Goal: Transaction & Acquisition: Purchase product/service

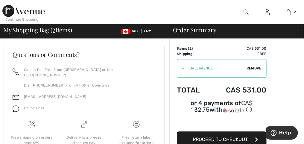
scroll to position [350, 0]
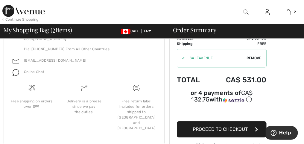
click at [231, 126] on span "Proceed to Checkout" at bounding box center [220, 129] width 55 height 6
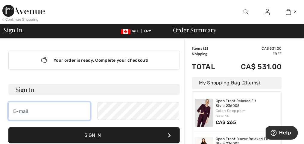
click at [58, 107] on input "email" at bounding box center [49, 111] width 82 height 18
type input "b"
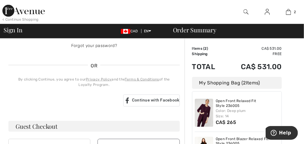
scroll to position [150, 0]
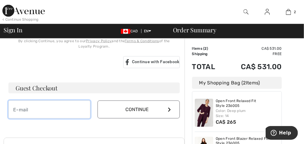
click at [42, 106] on input "email" at bounding box center [49, 110] width 82 height 18
click at [70, 107] on input "email" at bounding box center [49, 110] width 82 height 18
type input "[EMAIL_ADDRESS][DOMAIN_NAME]"
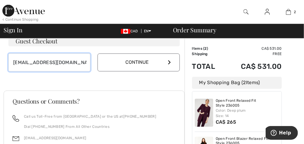
scroll to position [216, 0]
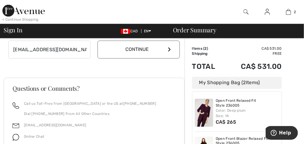
click at [146, 49] on button "Continue" at bounding box center [139, 50] width 82 height 18
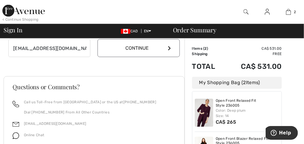
scroll to position [210, 0]
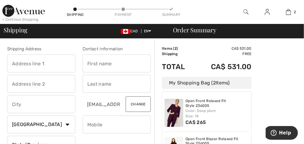
click at [117, 64] on input "text" at bounding box center [117, 64] width 68 height 18
click at [112, 64] on input "Bar" at bounding box center [117, 64] width 68 height 18
type input "Bar"
click at [90, 86] on input "text" at bounding box center [117, 84] width 68 height 18
click at [108, 86] on input "Kawa" at bounding box center [117, 84] width 68 height 18
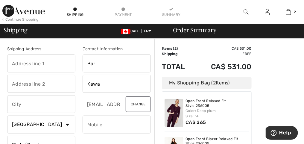
type input "Kawa"
click at [120, 127] on input "phone" at bounding box center [117, 125] width 68 height 18
click at [80, 82] on div "Contact Information Bar Kawa barbarahkawa@gmail.com Change Shipping Regular Fre…" at bounding box center [116, 121] width 75 height 150
click at [55, 61] on input "text" at bounding box center [41, 64] width 68 height 18
type input "[STREET_ADDRESS]"
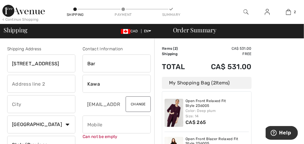
type input "Toronto"
select select "ON"
type input "M2K 1R3"
type input "4162271739"
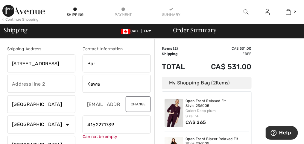
type input "M2K1R3"
click at [99, 64] on input "Bar" at bounding box center [117, 64] width 68 height 18
type input "Barbara"
click at [72, 48] on div "Shipping Address" at bounding box center [41, 49] width 68 height 6
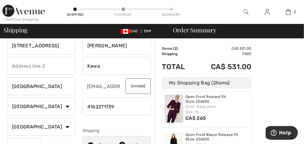
scroll to position [30, 0]
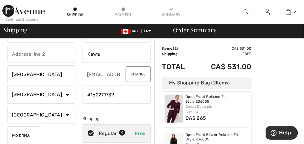
click at [134, 75] on button "Change" at bounding box center [138, 74] width 25 height 16
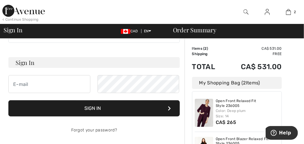
scroll to position [60, 0]
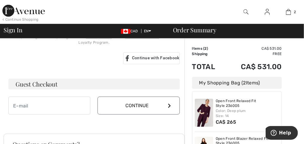
scroll to position [150, 0]
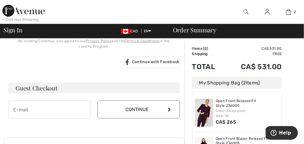
click at [131, 110] on button "Continue" at bounding box center [139, 110] width 82 height 18
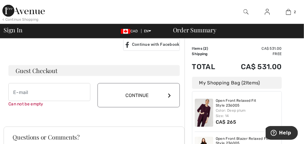
scroll to position [202, 0]
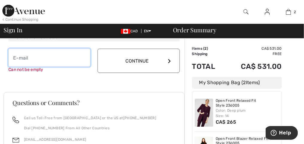
click at [34, 58] on input "email" at bounding box center [49, 58] width 82 height 18
type input "[EMAIL_ADDRESS][DOMAIN_NAME]"
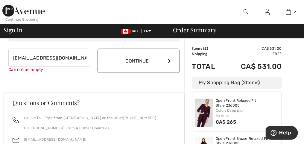
click at [135, 60] on button "Continue" at bounding box center [139, 61] width 82 height 24
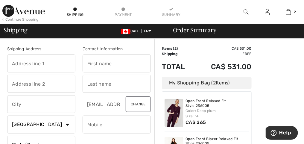
click at [127, 62] on input "text" at bounding box center [117, 64] width 68 height 18
type input "[PERSON_NAME]"
type input "[STREET_ADDRESS]"
type input "Toronto"
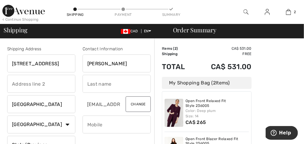
select select "ON"
type input "M2K1R3"
type input "Kawa"
type input "4162271739"
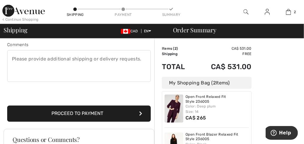
scroll to position [222, 0]
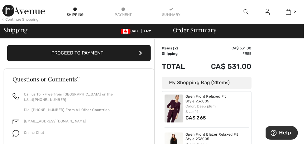
click at [72, 55] on button "Proceed to Payment" at bounding box center [79, 53] width 144 height 16
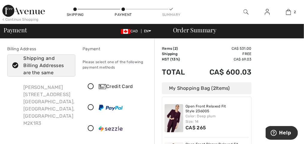
click at [90, 86] on icon at bounding box center [91, 87] width 16 height 6
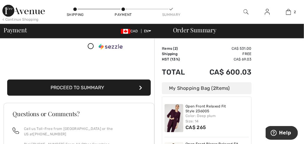
scroll to position [150, 0]
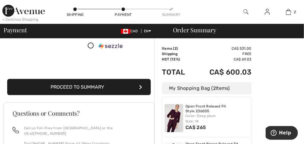
click at [83, 85] on button "Proceed to Summary" at bounding box center [79, 87] width 144 height 16
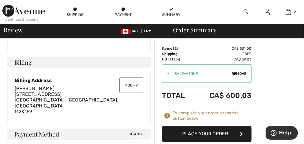
scroll to position [150, 0]
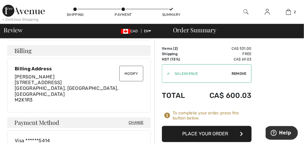
click at [224, 135] on button "Place Your Order" at bounding box center [207, 134] width 90 height 16
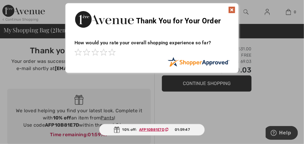
click at [233, 10] on img at bounding box center [232, 9] width 7 height 7
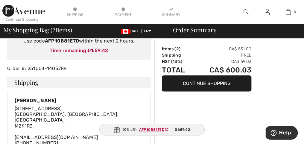
scroll to position [300, 0]
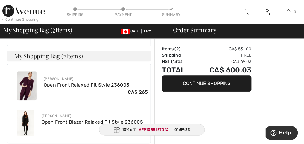
click at [21, 19] on div "< Continue Shopping" at bounding box center [20, 19] width 36 height 5
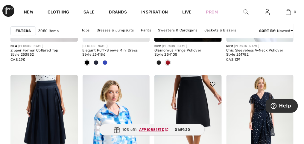
scroll to position [449, 0]
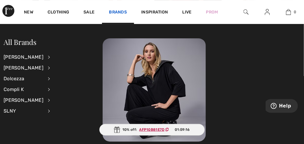
click at [122, 10] on link "Brands" at bounding box center [118, 13] width 18 height 6
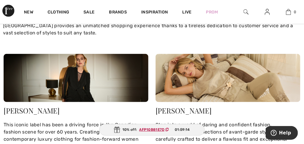
scroll to position [90, 0]
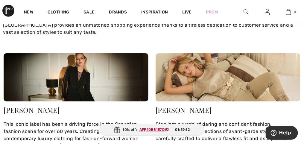
click at [208, 85] on img at bounding box center [228, 77] width 145 height 48
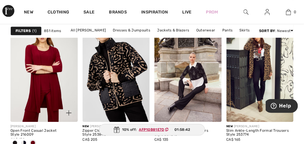
scroll to position [1887, 0]
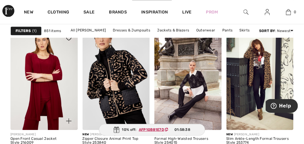
click at [54, 93] on img at bounding box center [43, 79] width 67 height 101
